Goal: Entertainment & Leisure: Consume media (video, audio)

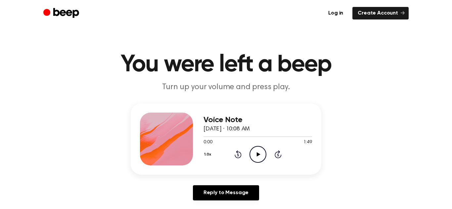
click at [257, 157] on icon "Play Audio" at bounding box center [257, 154] width 17 height 17
click at [241, 160] on div "1.0x Rewind 5 seconds Pause Audio Skip 5 seconds" at bounding box center [257, 154] width 108 height 17
click at [238, 155] on icon at bounding box center [238, 155] width 2 height 3
click at [259, 160] on icon "Play Audio" at bounding box center [257, 154] width 17 height 17
click at [260, 152] on icon "Pause Audio" at bounding box center [257, 154] width 17 height 17
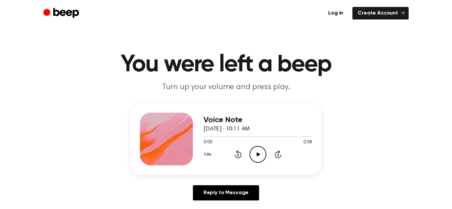
click at [259, 152] on icon "Play Audio" at bounding box center [257, 154] width 17 height 17
click at [258, 156] on icon at bounding box center [257, 154] width 3 height 4
click at [260, 159] on icon "Play Audio" at bounding box center [257, 154] width 17 height 17
click at [256, 153] on icon at bounding box center [257, 154] width 3 height 4
click at [258, 154] on icon at bounding box center [258, 154] width 4 height 4
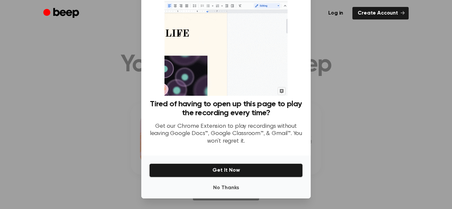
scroll to position [29, 0]
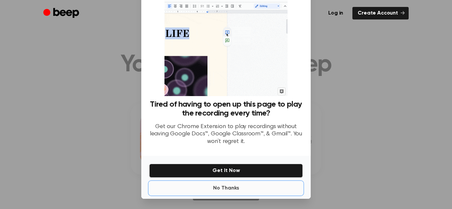
click at [225, 190] on button "No Thanks" at bounding box center [225, 188] width 153 height 13
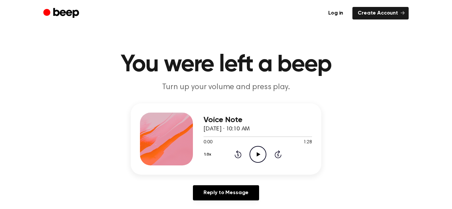
click at [258, 156] on icon "Play Audio" at bounding box center [257, 154] width 17 height 17
click at [238, 154] on icon "Rewind 5 seconds" at bounding box center [237, 154] width 7 height 9
click at [238, 155] on icon "Rewind 5 seconds" at bounding box center [237, 154] width 7 height 9
click at [260, 152] on icon "Play Audio" at bounding box center [257, 154] width 17 height 17
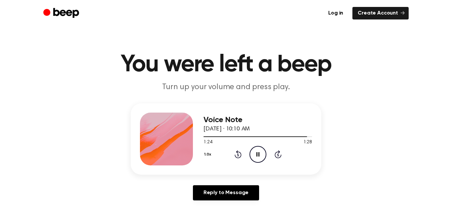
click at [241, 154] on icon at bounding box center [237, 154] width 7 height 8
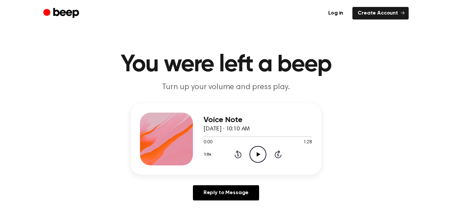
click at [258, 151] on icon "Play Audio" at bounding box center [257, 154] width 17 height 17
click at [260, 144] on div "0:00 1:49" at bounding box center [257, 142] width 108 height 7
click at [259, 151] on icon "Play Audio" at bounding box center [257, 154] width 17 height 17
click at [283, 157] on div "1.0x Rewind 5 seconds Pause Audio Skip 5 seconds" at bounding box center [257, 154] width 108 height 17
click at [277, 154] on icon "Skip 5 seconds" at bounding box center [277, 154] width 7 height 9
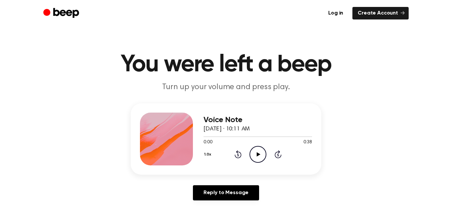
click at [259, 158] on icon "Play Audio" at bounding box center [257, 154] width 17 height 17
click at [255, 149] on icon "Play Audio" at bounding box center [257, 154] width 17 height 17
click at [277, 156] on icon "Skip 5 seconds" at bounding box center [277, 154] width 7 height 9
click at [259, 145] on div "0:00 1:28" at bounding box center [257, 142] width 108 height 7
click at [260, 154] on icon "Play Audio" at bounding box center [257, 154] width 17 height 17
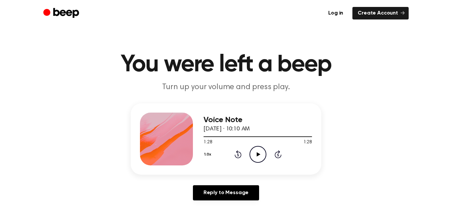
click at [237, 150] on icon at bounding box center [237, 154] width 7 height 8
click at [257, 157] on icon "Play Audio" at bounding box center [257, 154] width 17 height 17
click at [237, 154] on icon at bounding box center [238, 155] width 2 height 3
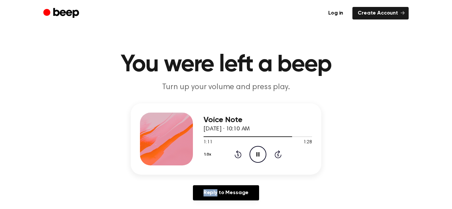
click at [237, 154] on icon at bounding box center [238, 155] width 2 height 3
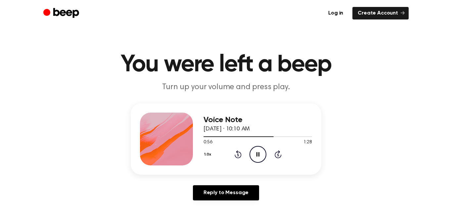
click at [237, 154] on icon at bounding box center [238, 155] width 2 height 3
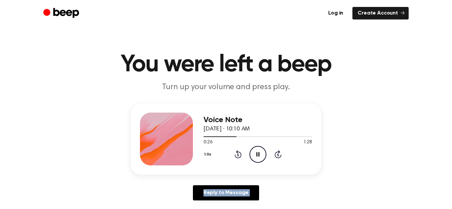
click at [237, 154] on icon at bounding box center [238, 155] width 2 height 3
click at [256, 157] on icon "Pause Audio" at bounding box center [257, 154] width 17 height 17
click at [255, 158] on icon "Play Audio" at bounding box center [257, 154] width 17 height 17
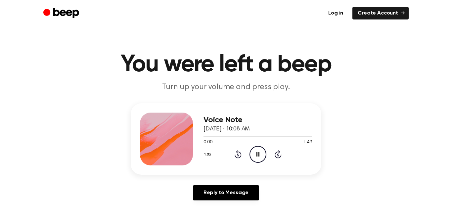
click at [275, 155] on icon at bounding box center [277, 154] width 7 height 8
click at [279, 157] on icon at bounding box center [277, 154] width 7 height 8
click at [255, 150] on icon "Play Audio" at bounding box center [257, 154] width 17 height 17
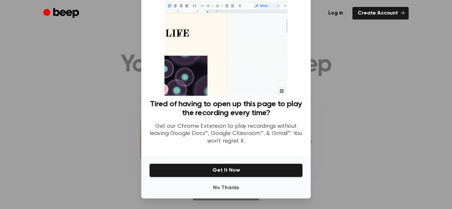
scroll to position [29, 0]
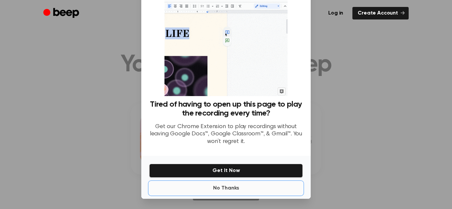
click at [231, 193] on button "No Thanks" at bounding box center [225, 188] width 153 height 13
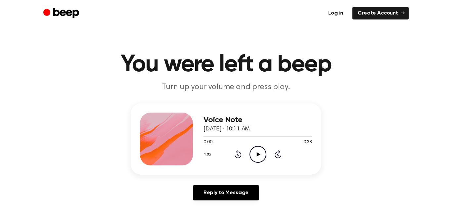
click at [252, 160] on icon "Play Audio" at bounding box center [257, 154] width 17 height 17
click at [260, 157] on icon "Pause Audio" at bounding box center [257, 154] width 17 height 17
click at [255, 153] on icon "Play Audio" at bounding box center [257, 154] width 17 height 17
click at [237, 156] on icon at bounding box center [238, 155] width 2 height 3
click at [235, 157] on icon at bounding box center [237, 154] width 7 height 8
